Goal: Task Accomplishment & Management: Manage account settings

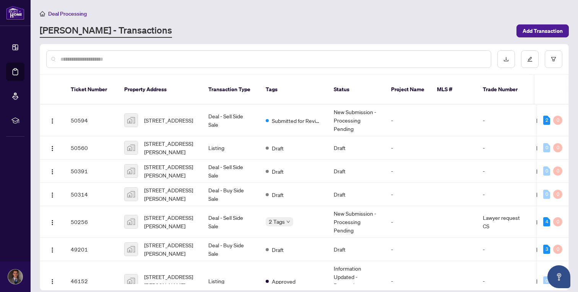
scroll to position [34, 0]
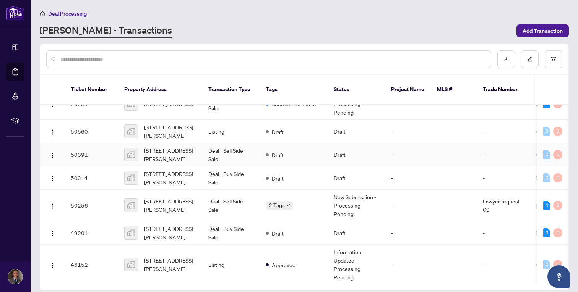
scroll to position [20, 0]
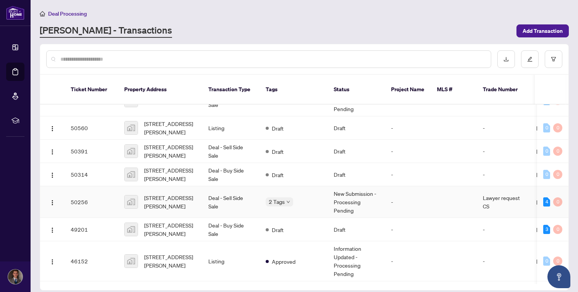
click at [304, 198] on td "2 Tags" at bounding box center [293, 202] width 68 height 32
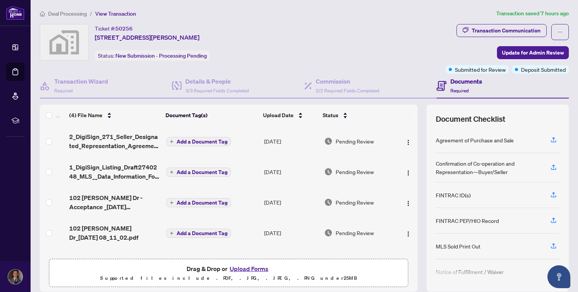
scroll to position [27, 0]
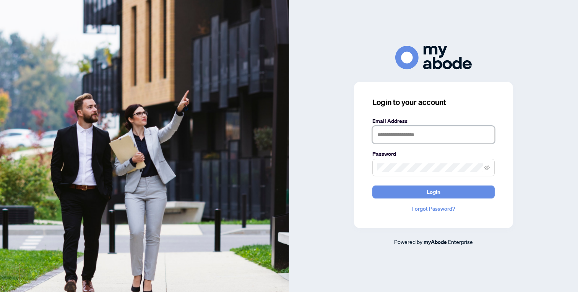
click at [398, 132] on input "text" at bounding box center [433, 135] width 122 height 18
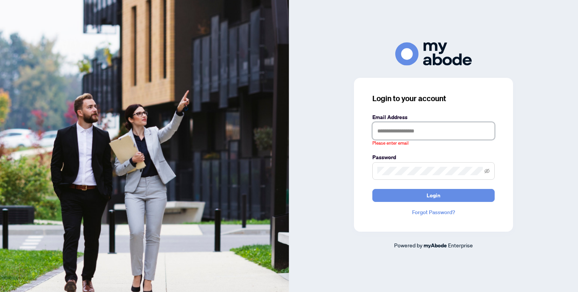
type input "**********"
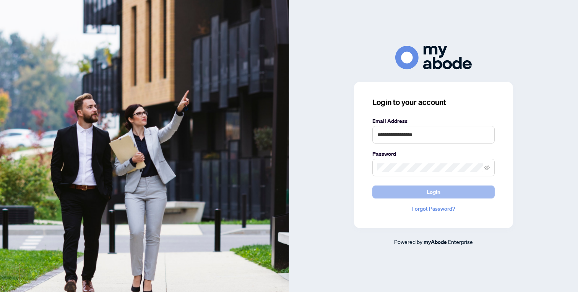
click at [396, 193] on button "Login" at bounding box center [433, 192] width 122 height 13
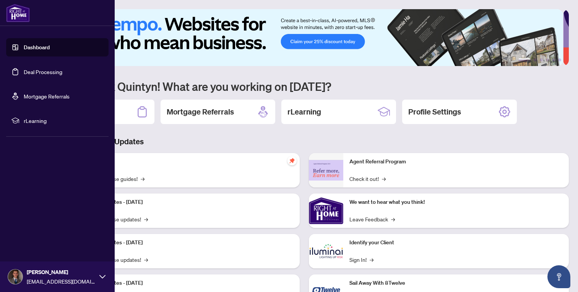
click at [32, 73] on link "Deal Processing" at bounding box center [43, 71] width 39 height 7
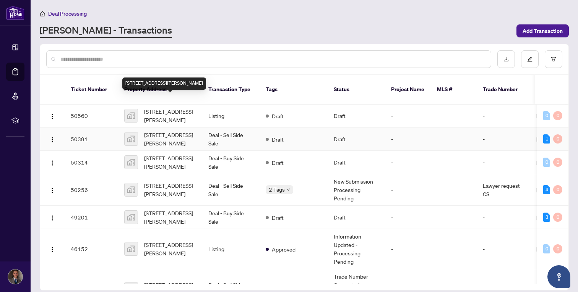
scroll to position [44, 0]
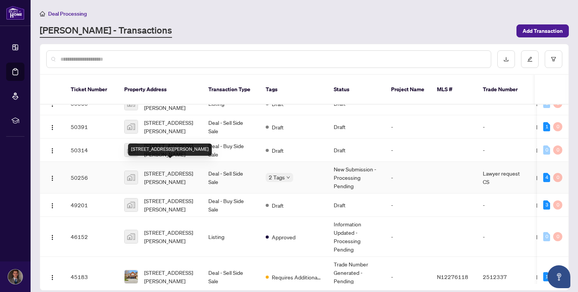
click at [173, 172] on span "[STREET_ADDRESS][PERSON_NAME]" at bounding box center [170, 177] width 52 height 17
